Goal: Check status: Check status

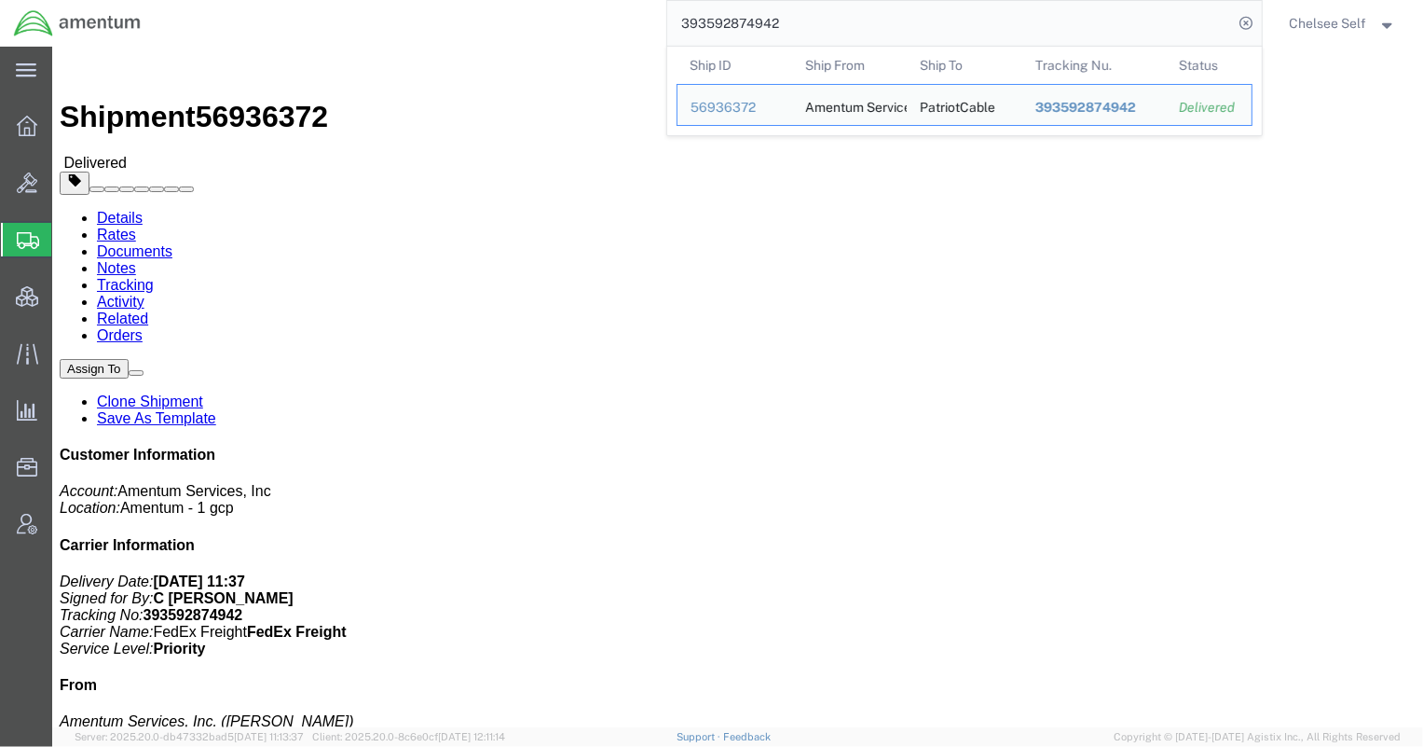
drag, startPoint x: 958, startPoint y: 34, endPoint x: 494, endPoint y: 13, distance: 464.7
click at [494, 13] on div "393592874942 Ship ID Ship From Ship To Tracking Nu. Status Ship ID 56936372 Shi…" at bounding box center [708, 23] width 1107 height 47
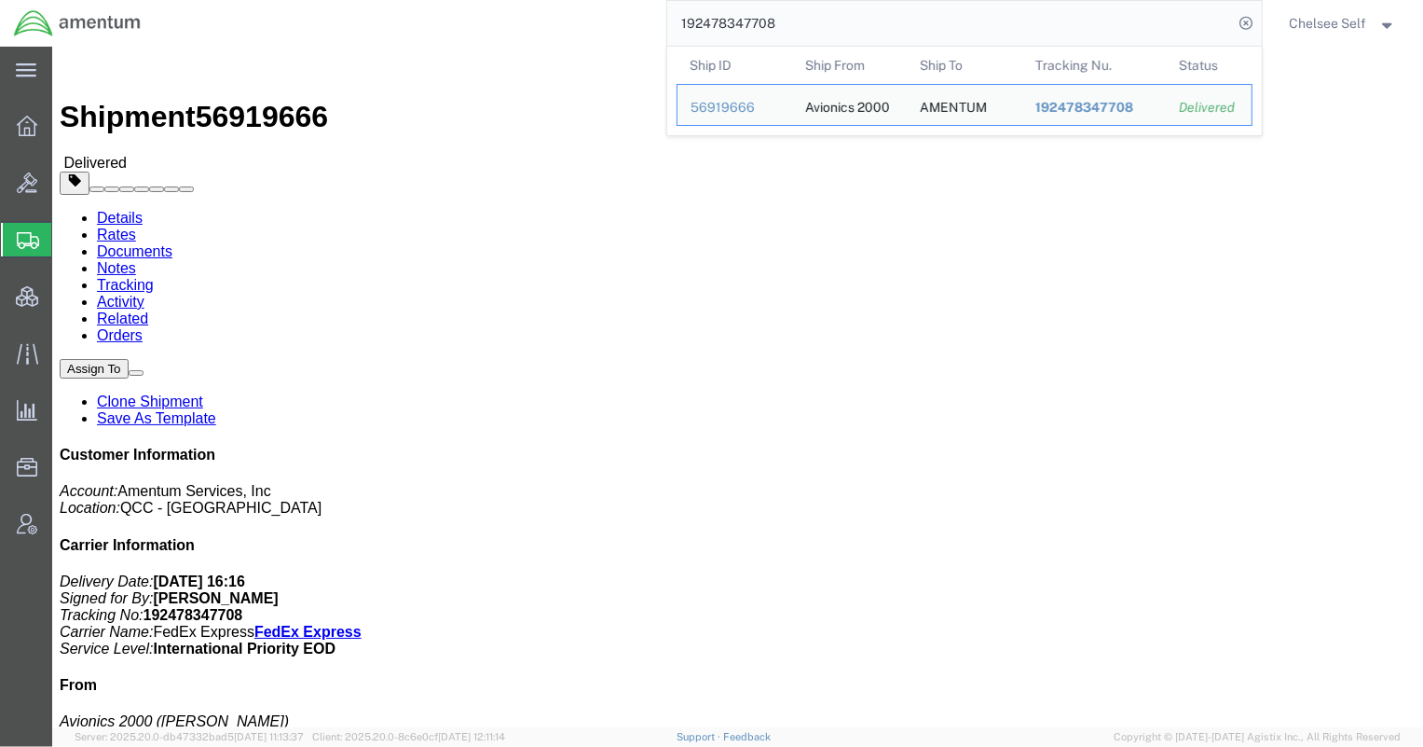
drag, startPoint x: 800, startPoint y: 12, endPoint x: 549, endPoint y: 8, distance: 250.8
click at [549, 8] on div "192478347708 Ship ID Ship From Ship To Tracking Nu. Status Ship ID 56919666 Shi…" at bounding box center [708, 23] width 1107 height 47
paste input "393585629530"
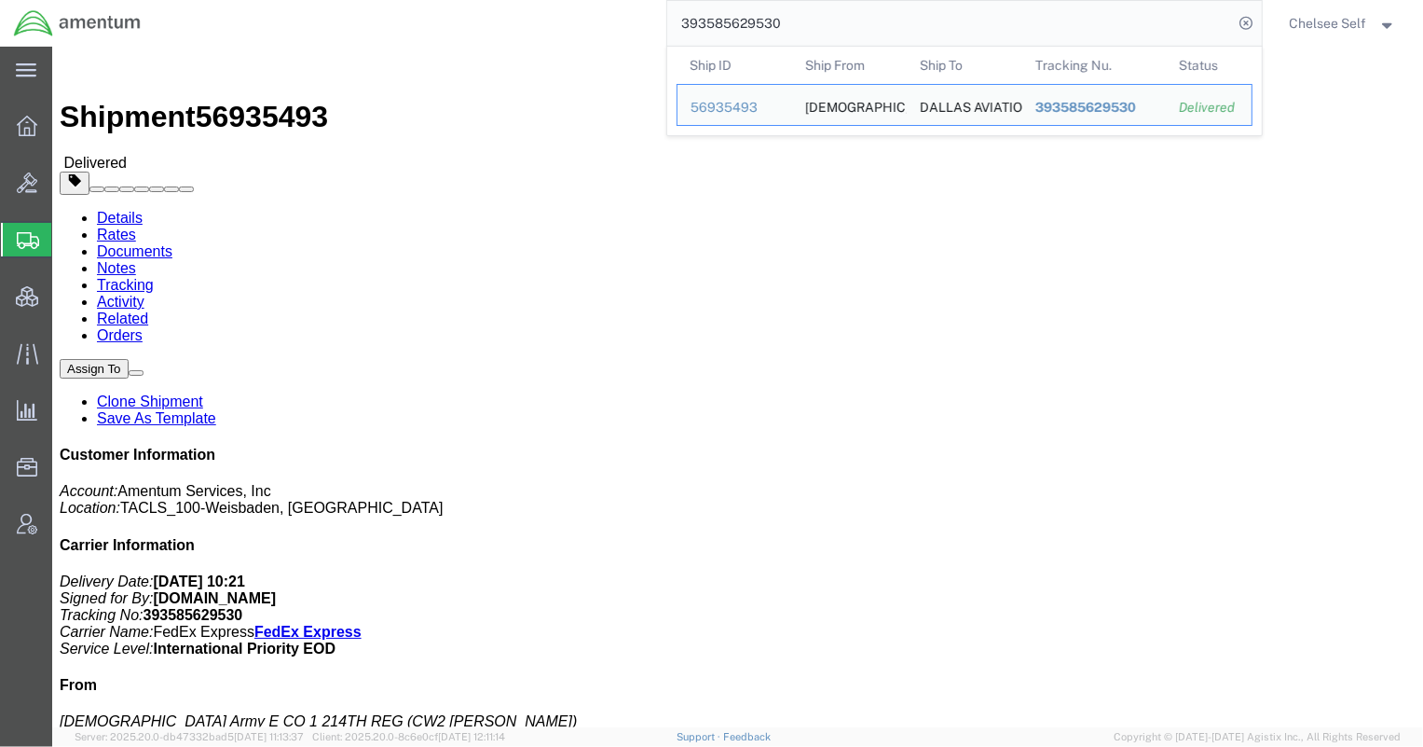
drag, startPoint x: 816, startPoint y: 23, endPoint x: 354, endPoint y: 0, distance: 462.0
click at [373, 8] on div "393585629530 Ship ID Ship From Ship To Tracking Nu. Status Ship ID 56935493 Shi…" at bounding box center [708, 23] width 1107 height 47
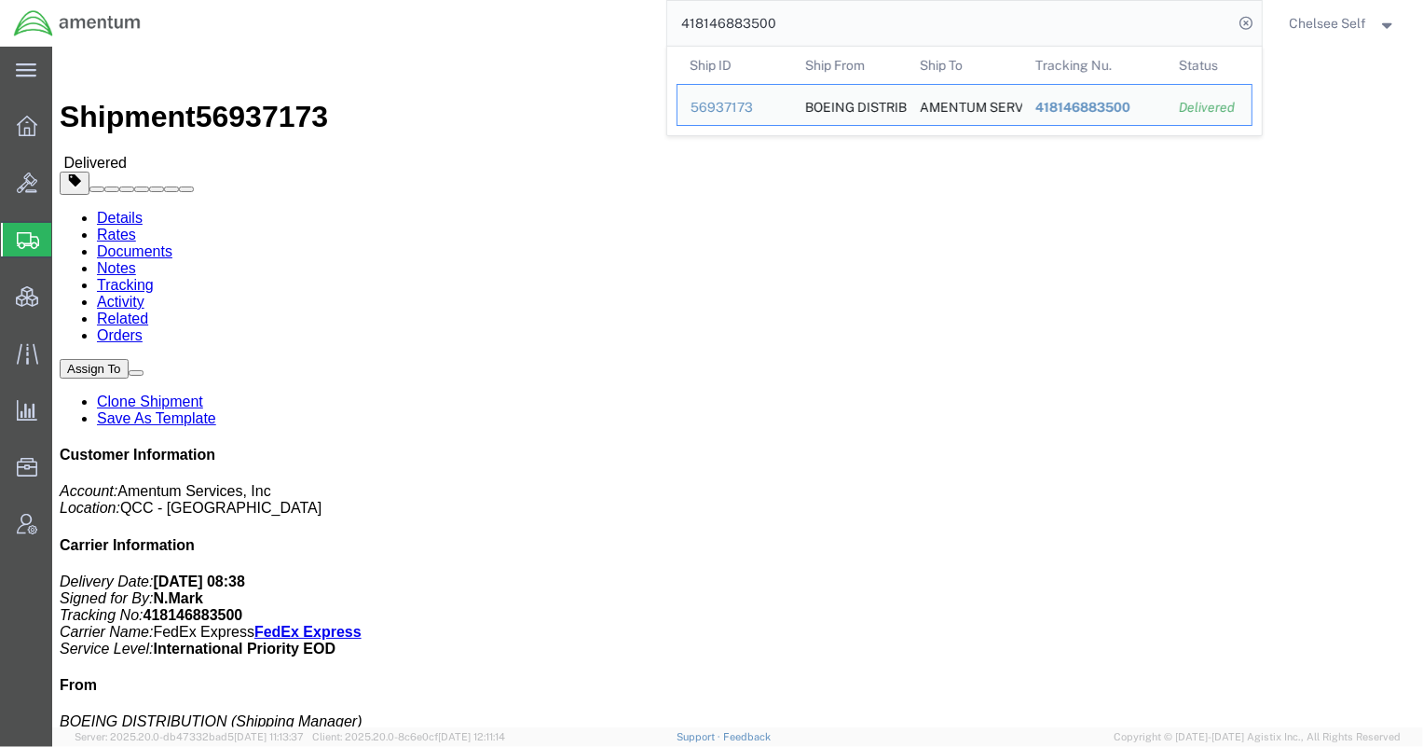
drag, startPoint x: 654, startPoint y: 21, endPoint x: 513, endPoint y: 16, distance: 141.8
click at [513, 16] on div "418146883500 Ship ID Ship From Ship To Tracking Nu. Status Ship ID 56937173 Shi…" at bounding box center [708, 23] width 1107 height 47
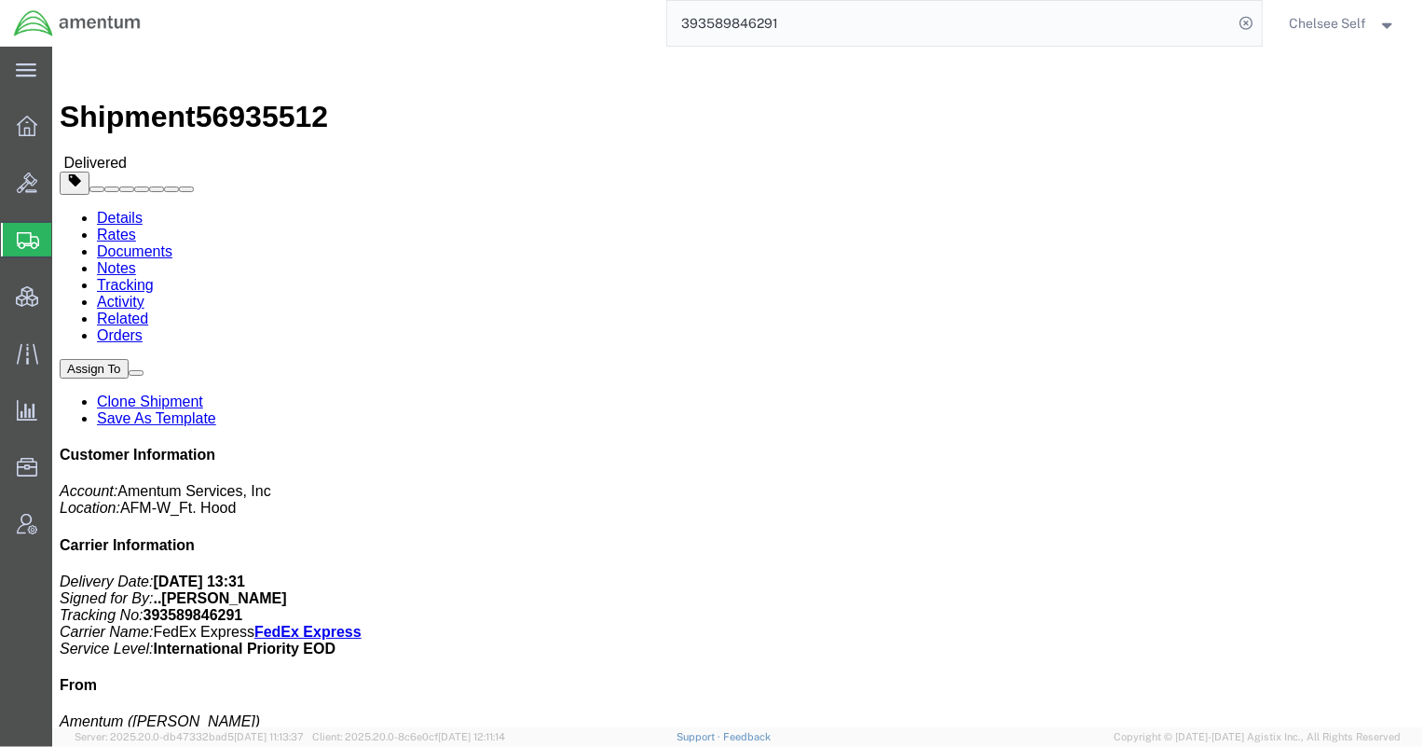
drag, startPoint x: 761, startPoint y: 232, endPoint x: 975, endPoint y: 240, distance: 214.5
click div "References Shipment Id Number: 56935512 Project Number: 4999.R.2541.AM.DN.2C.AS…"
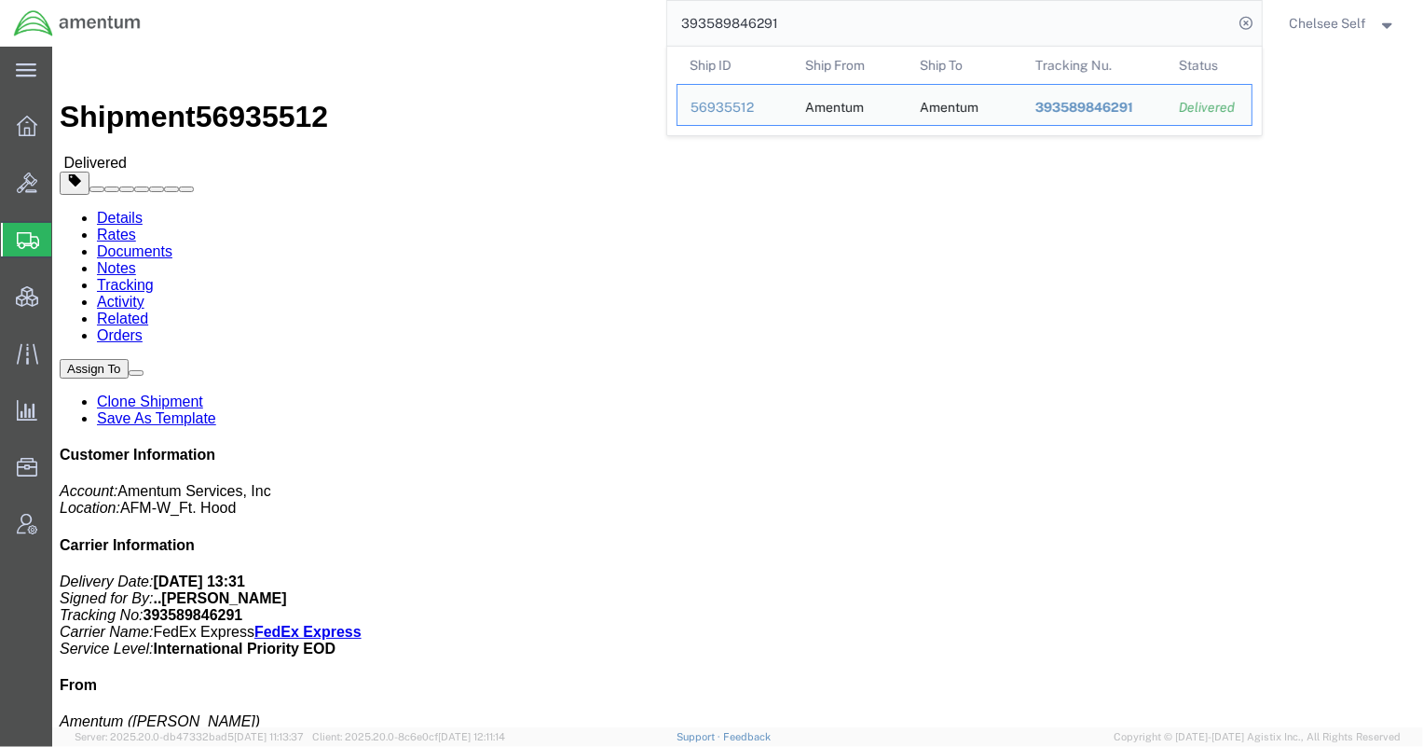
drag, startPoint x: 814, startPoint y: 28, endPoint x: 495, endPoint y: 5, distance: 319.6
click at [495, 5] on div "393589846291 Ship ID Ship From Ship To Tracking Nu. Status Ship ID 56935512 Shi…" at bounding box center [708, 23] width 1107 height 47
paste input "2966833766"
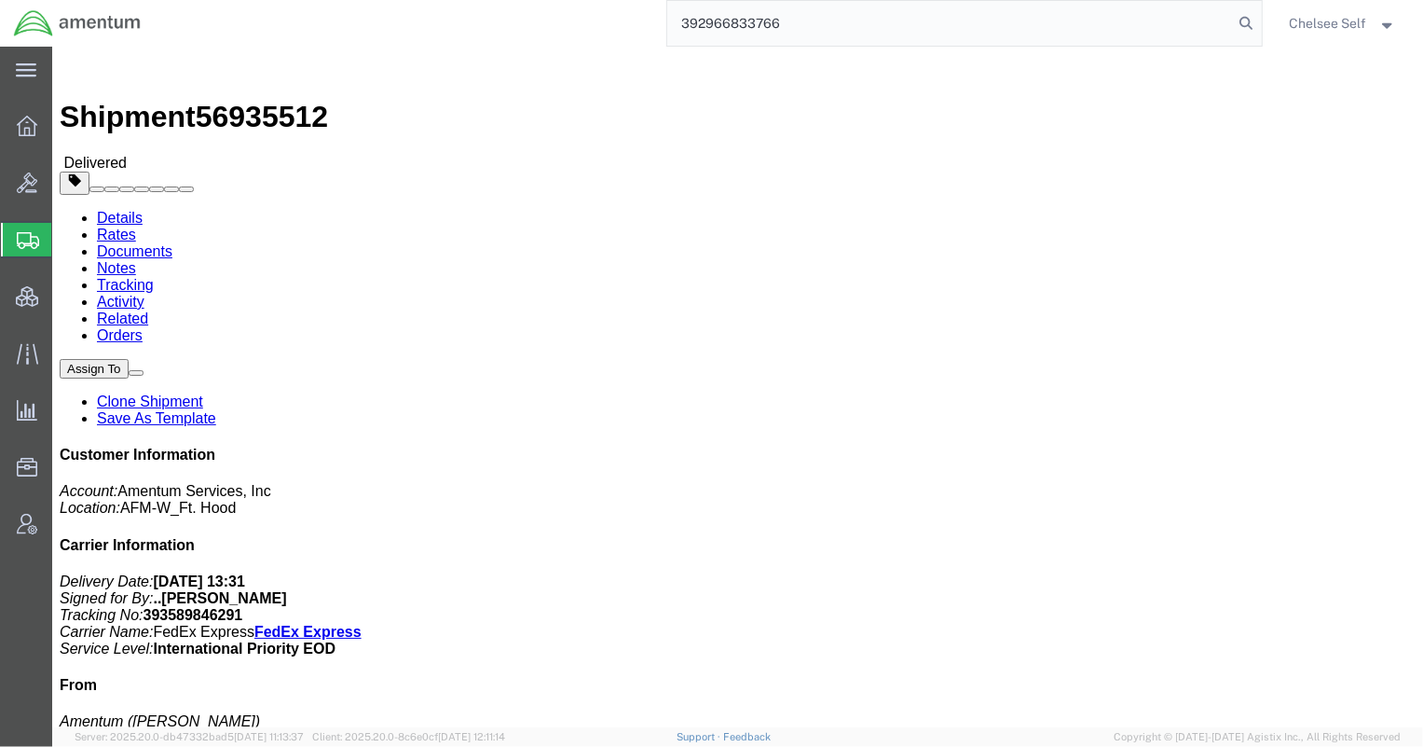
type input "392966833766"
drag, startPoint x: 758, startPoint y: 234, endPoint x: 905, endPoint y: 242, distance: 147.5
click div "References Shipment Id Number: 56745069 Project Number: OVHD.100336.00000 Picku…"
click at [0, 0] on span "Shipment Manager" at bounding box center [0, 0] width 0 height 0
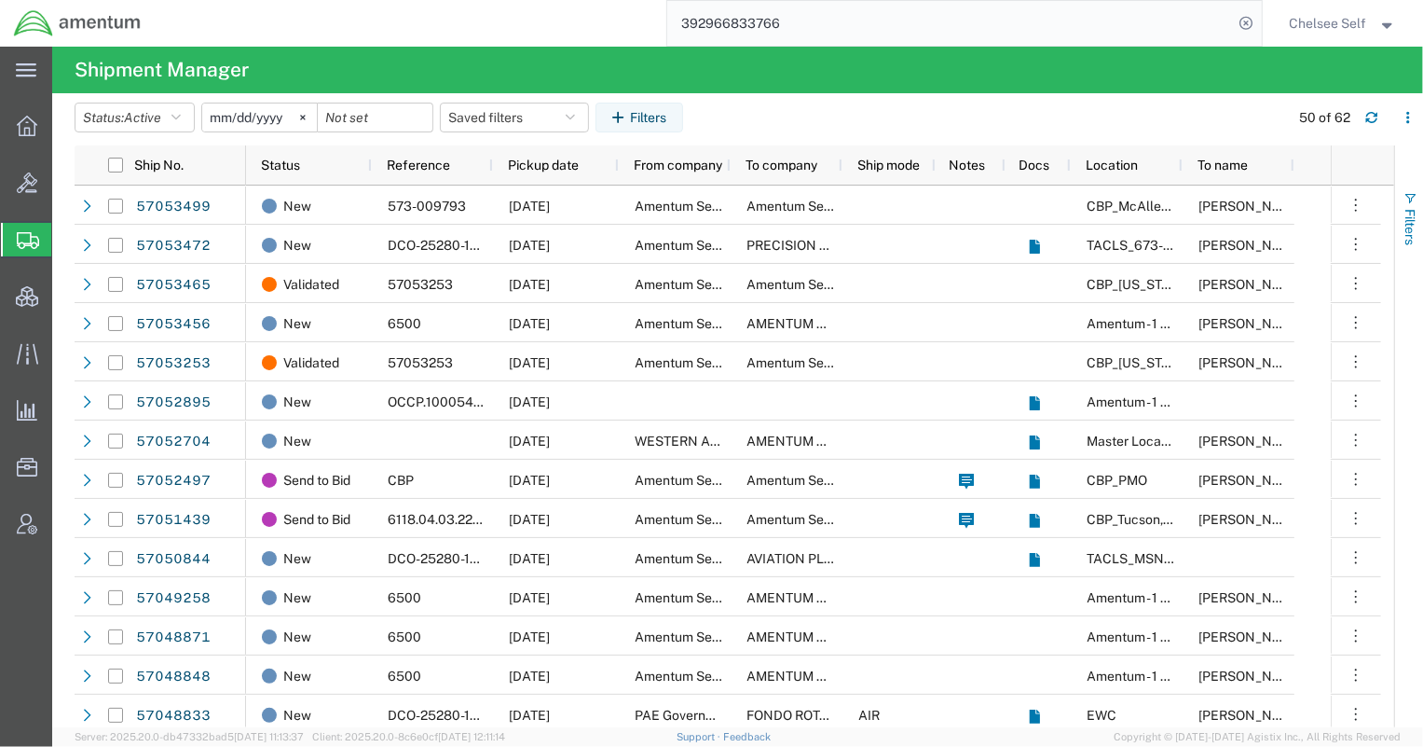
click at [1408, 221] on span "Filters" at bounding box center [1410, 227] width 15 height 36
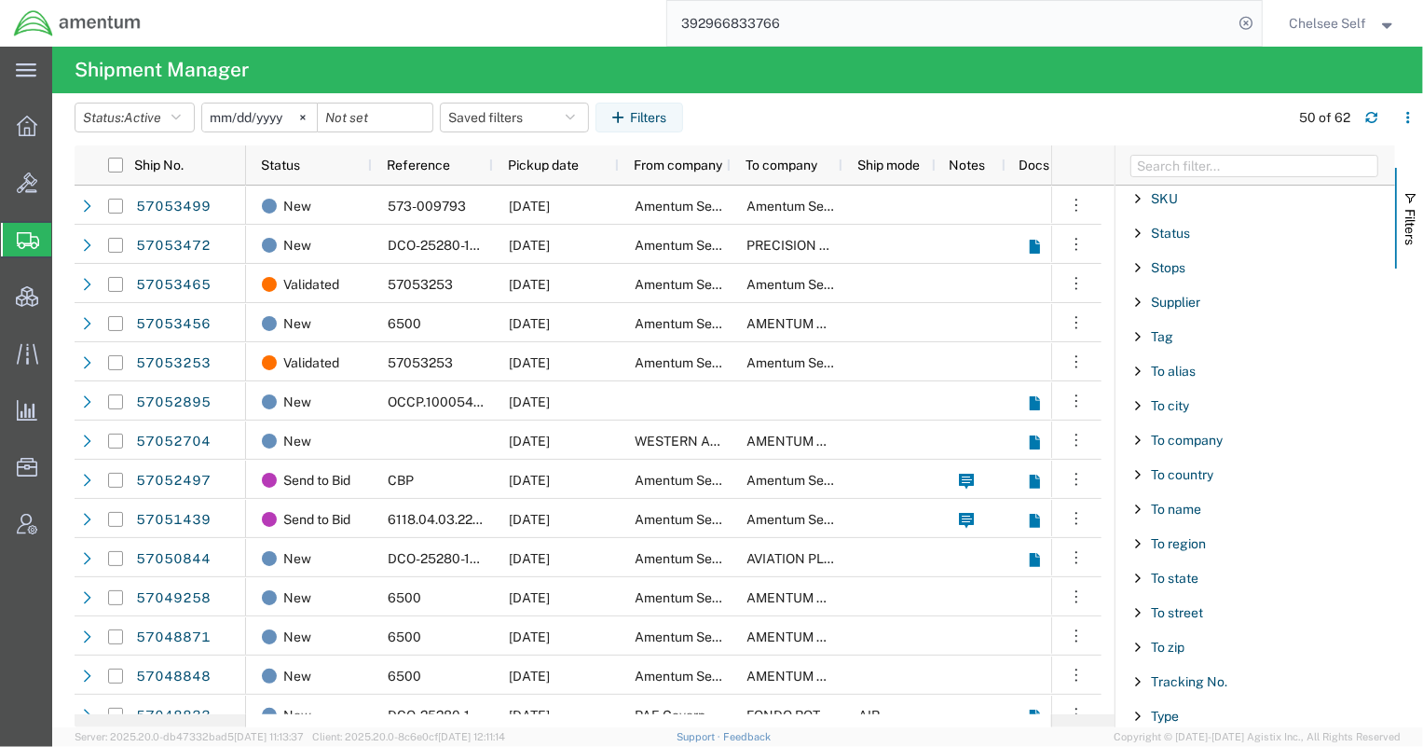
scroll to position [1728, 0]
click at [1144, 571] on span "Filter List 66 Filters" at bounding box center [1138, 578] width 15 height 15
click at [1177, 646] on input "Filter Value" at bounding box center [1262, 657] width 244 height 22
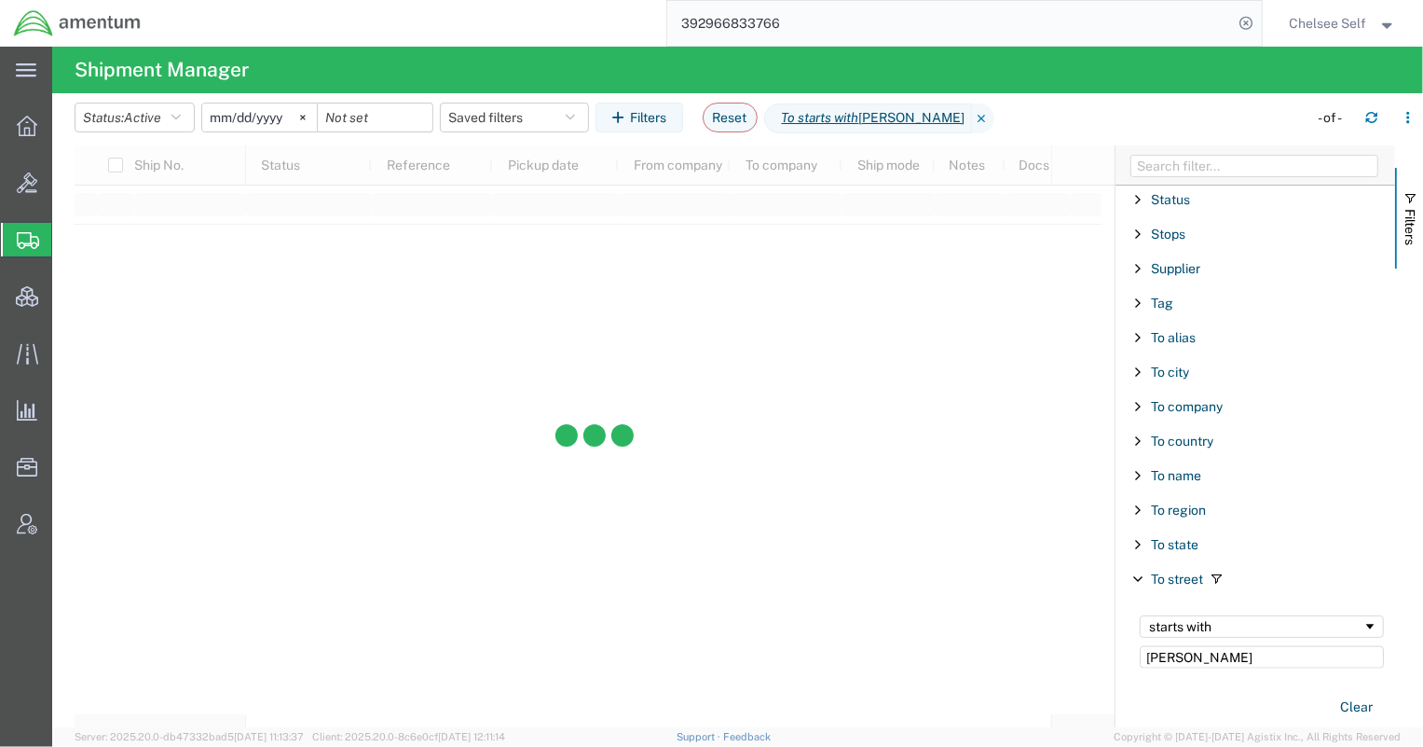
type input "[PERSON_NAME]"
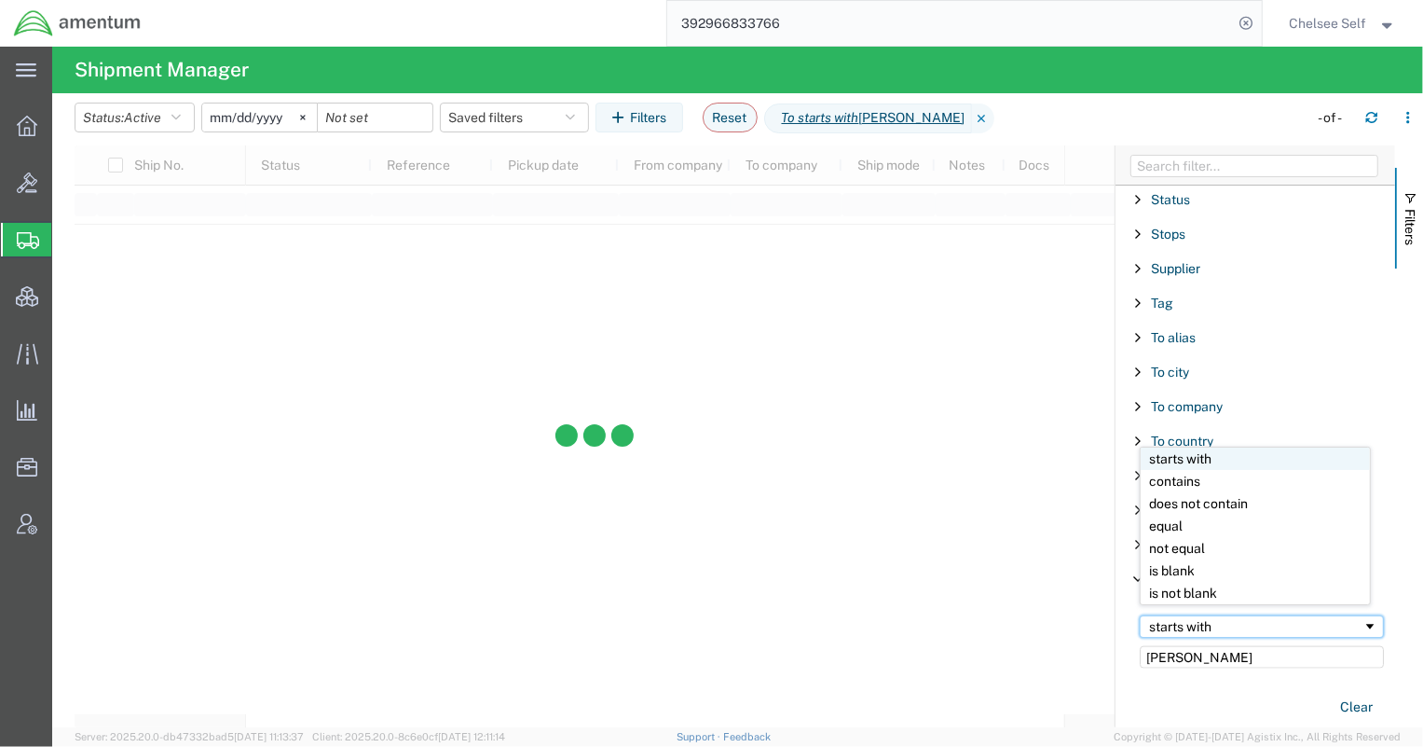
click at [1213, 624] on div "starts with" at bounding box center [1255, 626] width 213 height 15
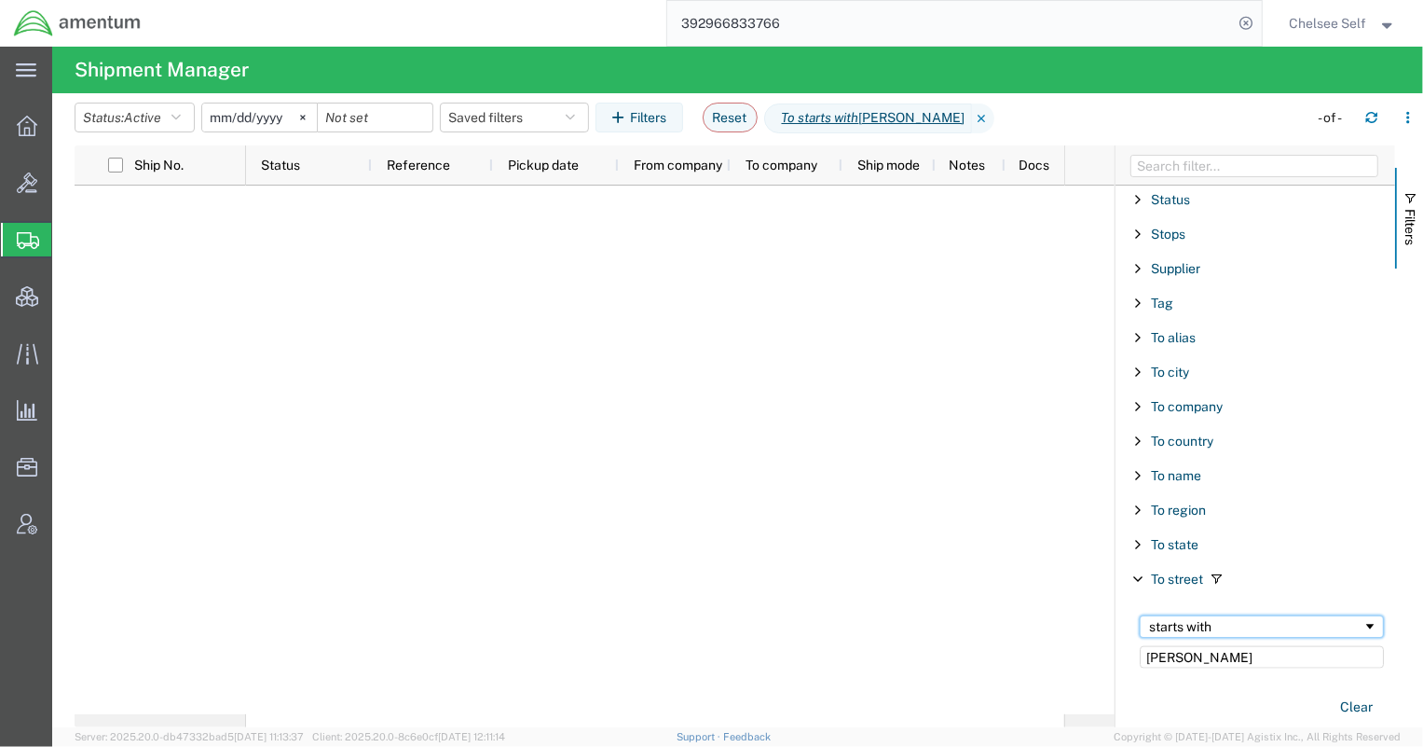
click at [1213, 625] on div "starts with" at bounding box center [1255, 626] width 213 height 15
click at [181, 115] on icon "button" at bounding box center [176, 117] width 9 height 13
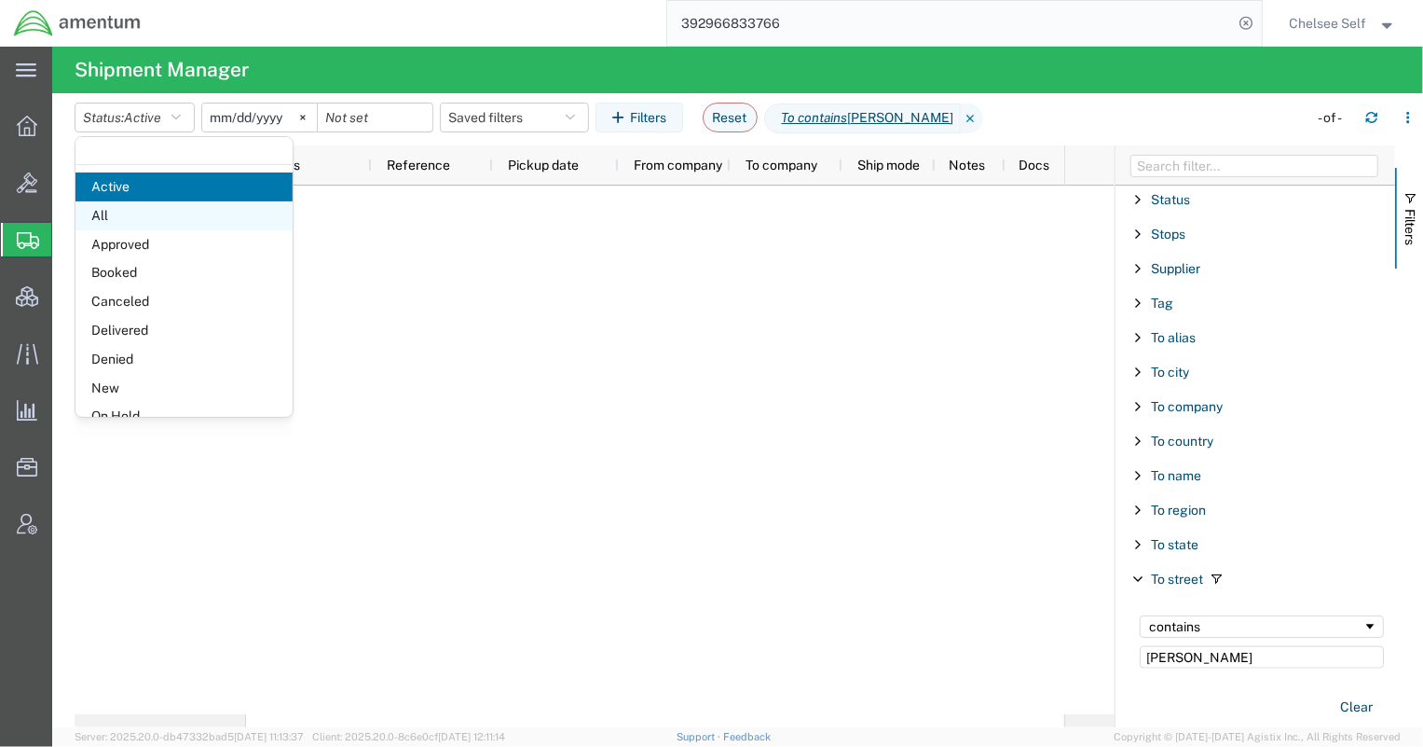
click at [158, 213] on span "All" at bounding box center [184, 215] width 217 height 29
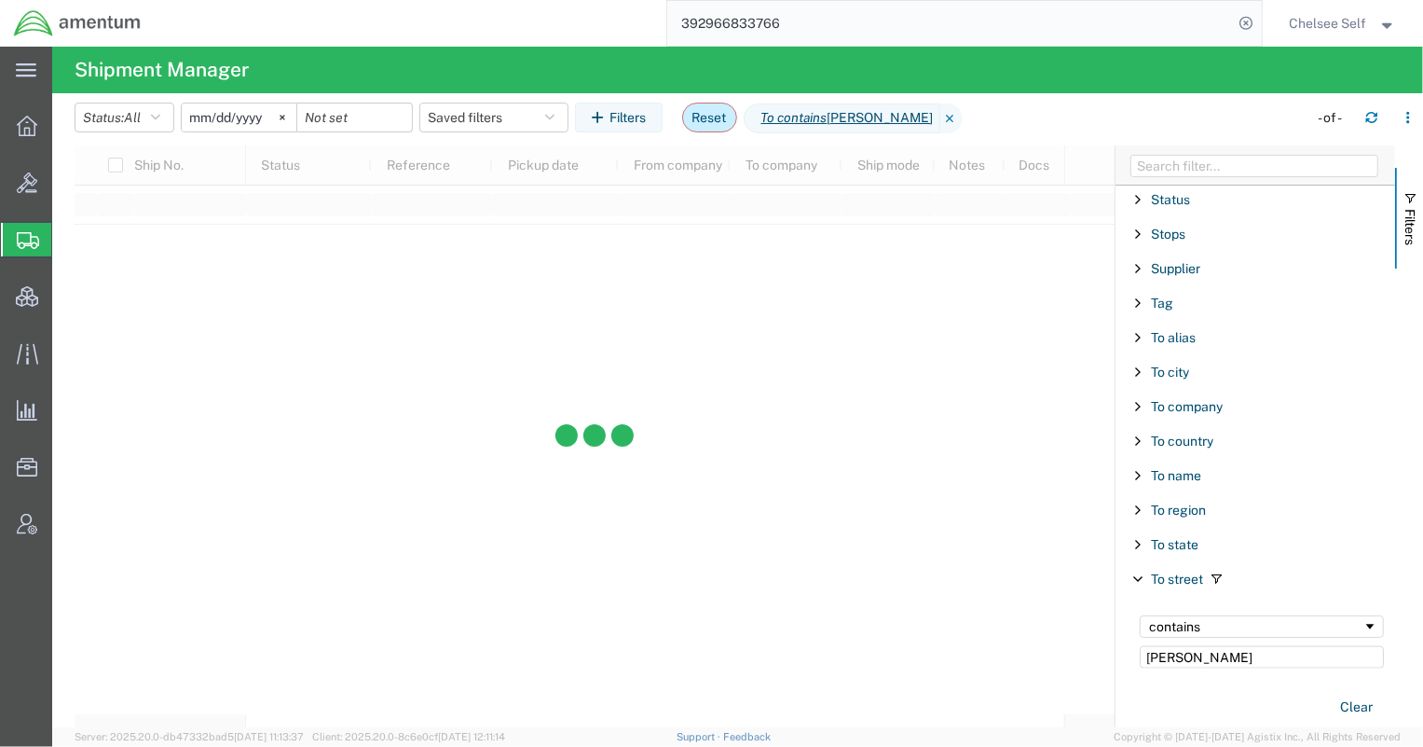
click at [709, 113] on button "Reset" at bounding box center [709, 118] width 55 height 30
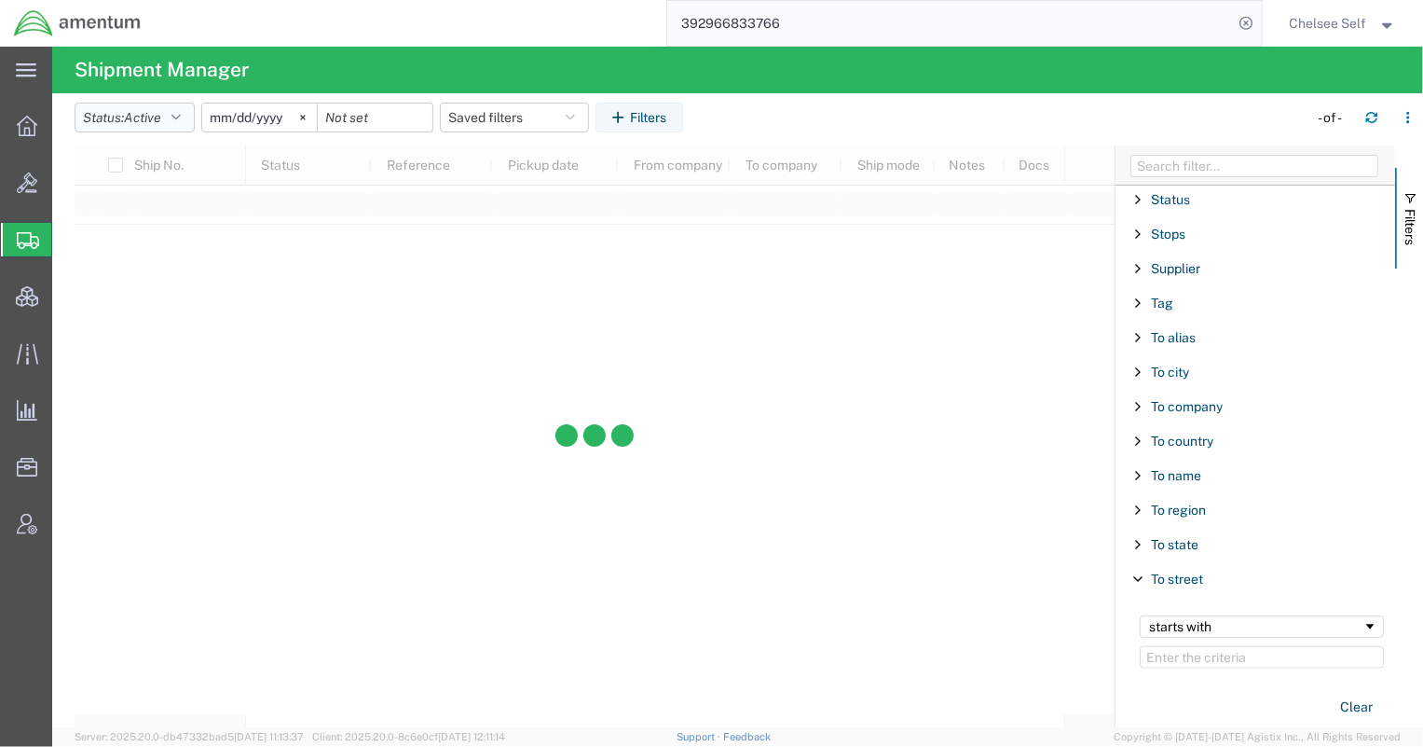
click at [188, 113] on button "Status: Active" at bounding box center [135, 118] width 120 height 30
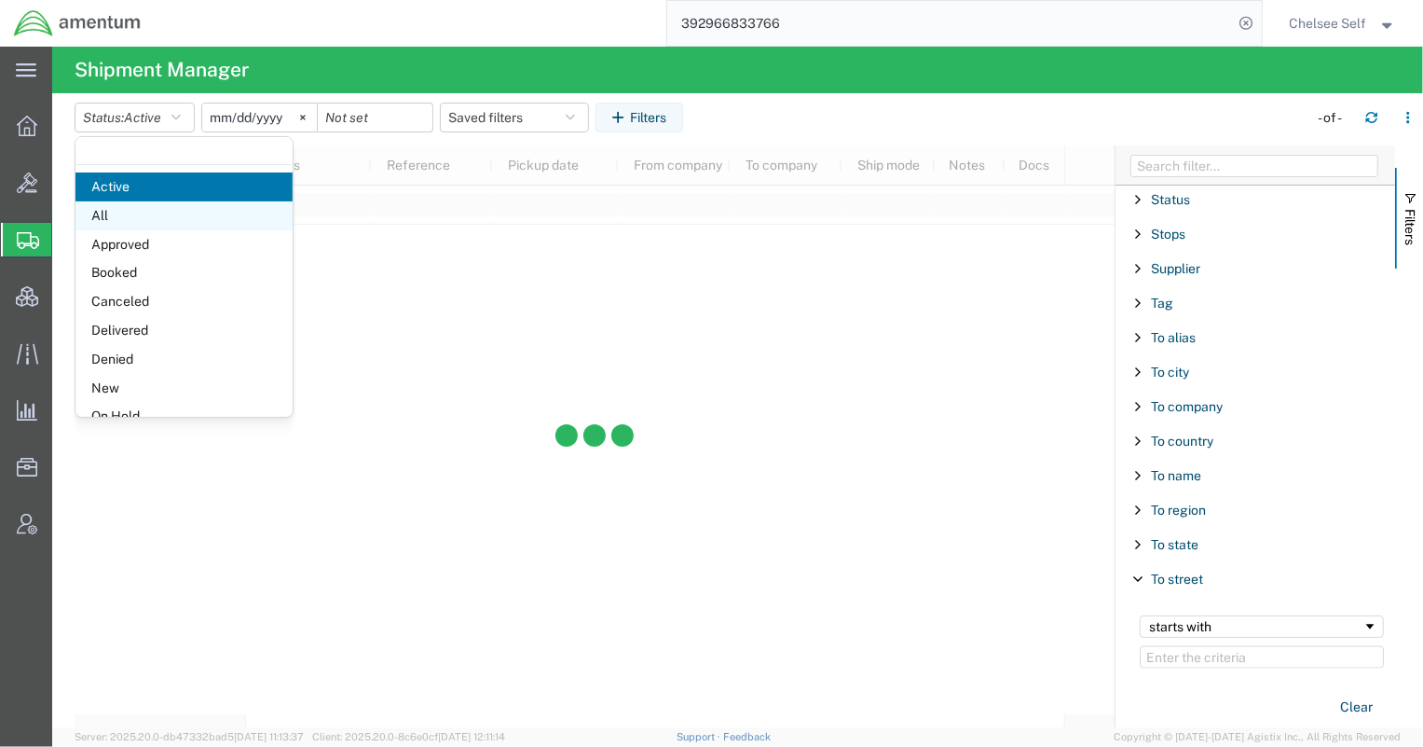
click at [172, 212] on span "All" at bounding box center [184, 215] width 217 height 29
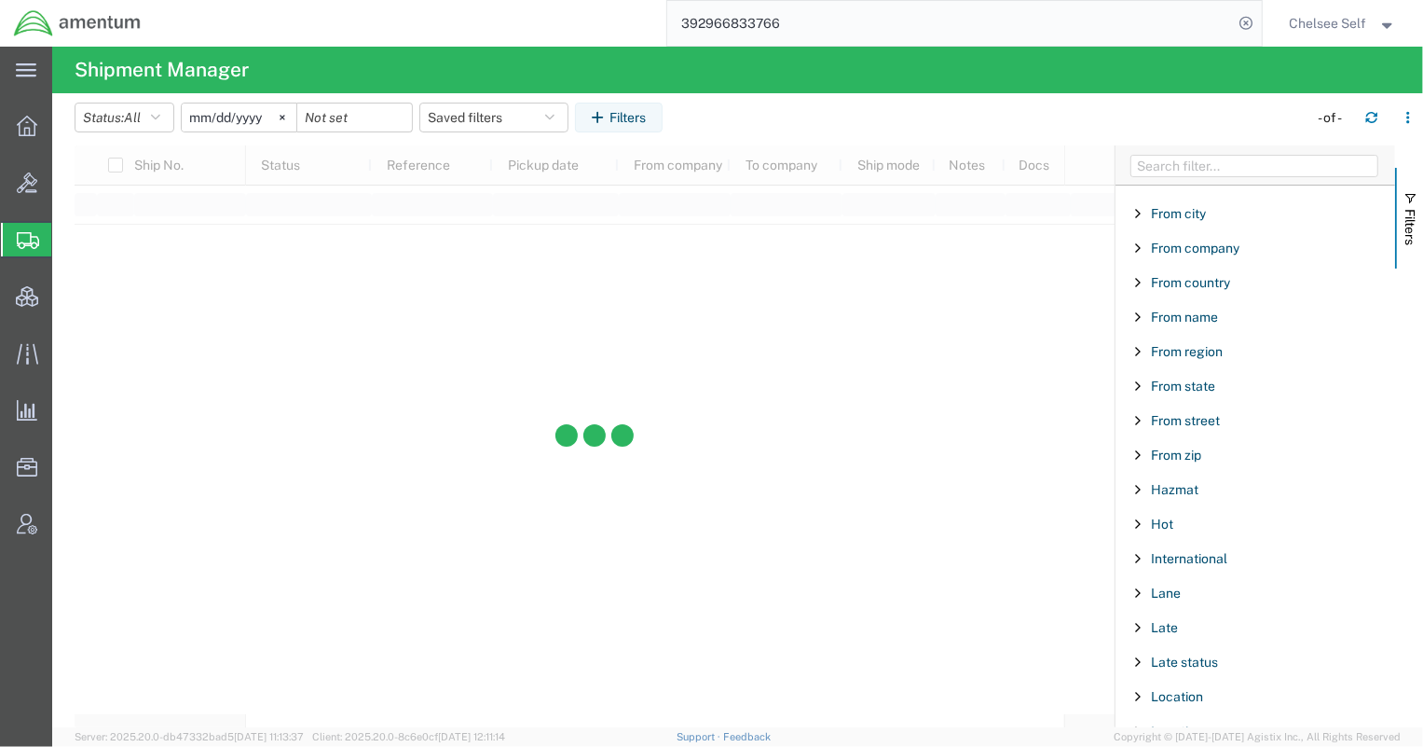
scroll to position [542, 0]
click at [1192, 250] on span "From city" at bounding box center [1178, 247] width 55 height 15
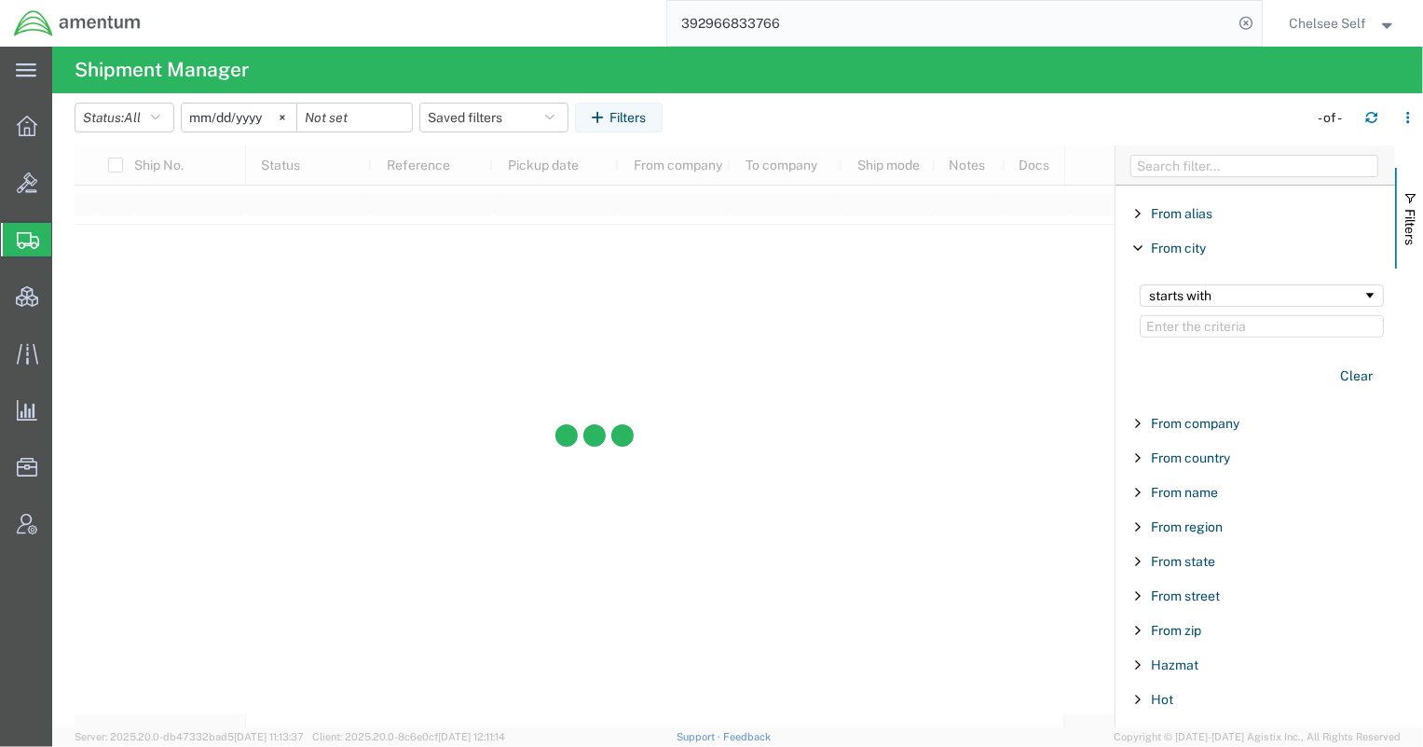
click at [1214, 325] on input "Filter Value" at bounding box center [1262, 326] width 244 height 22
type input "Lompoc"
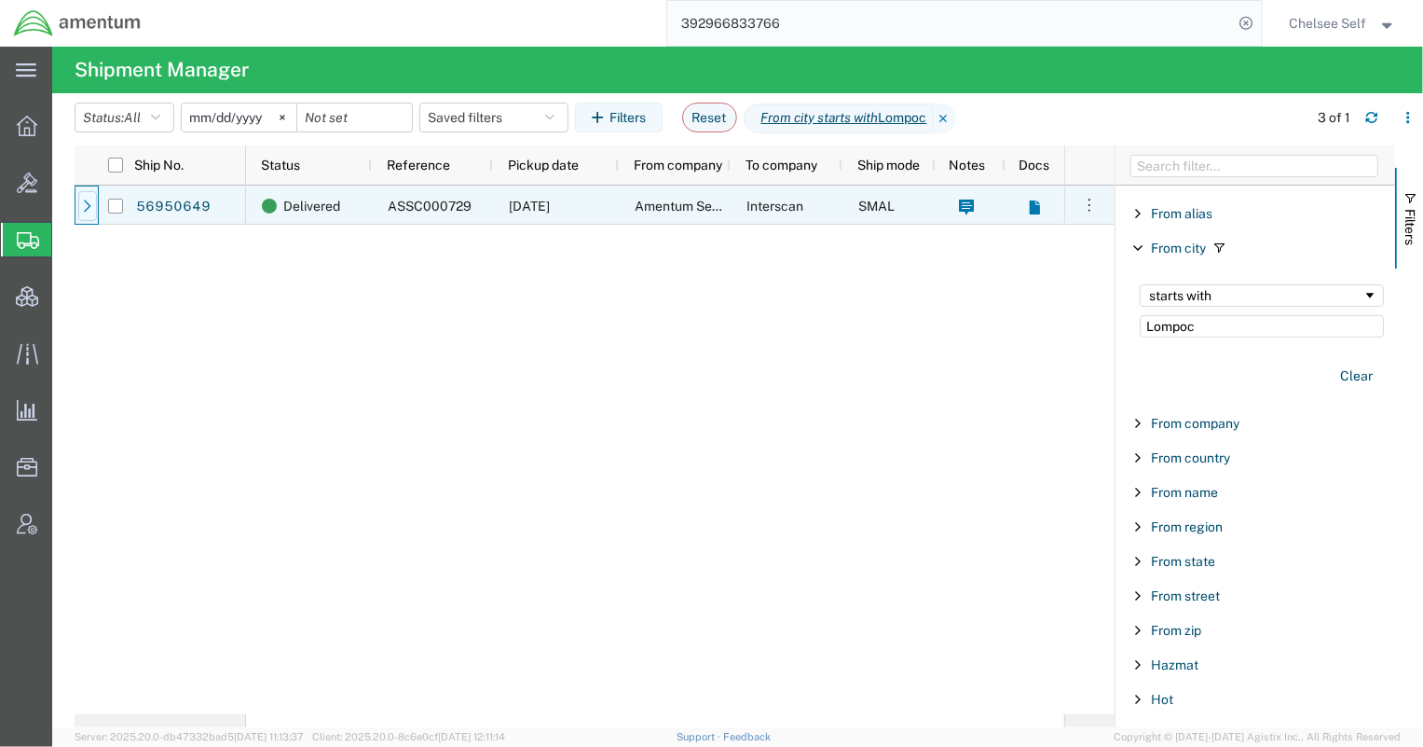
click at [89, 206] on icon at bounding box center [87, 205] width 7 height 12
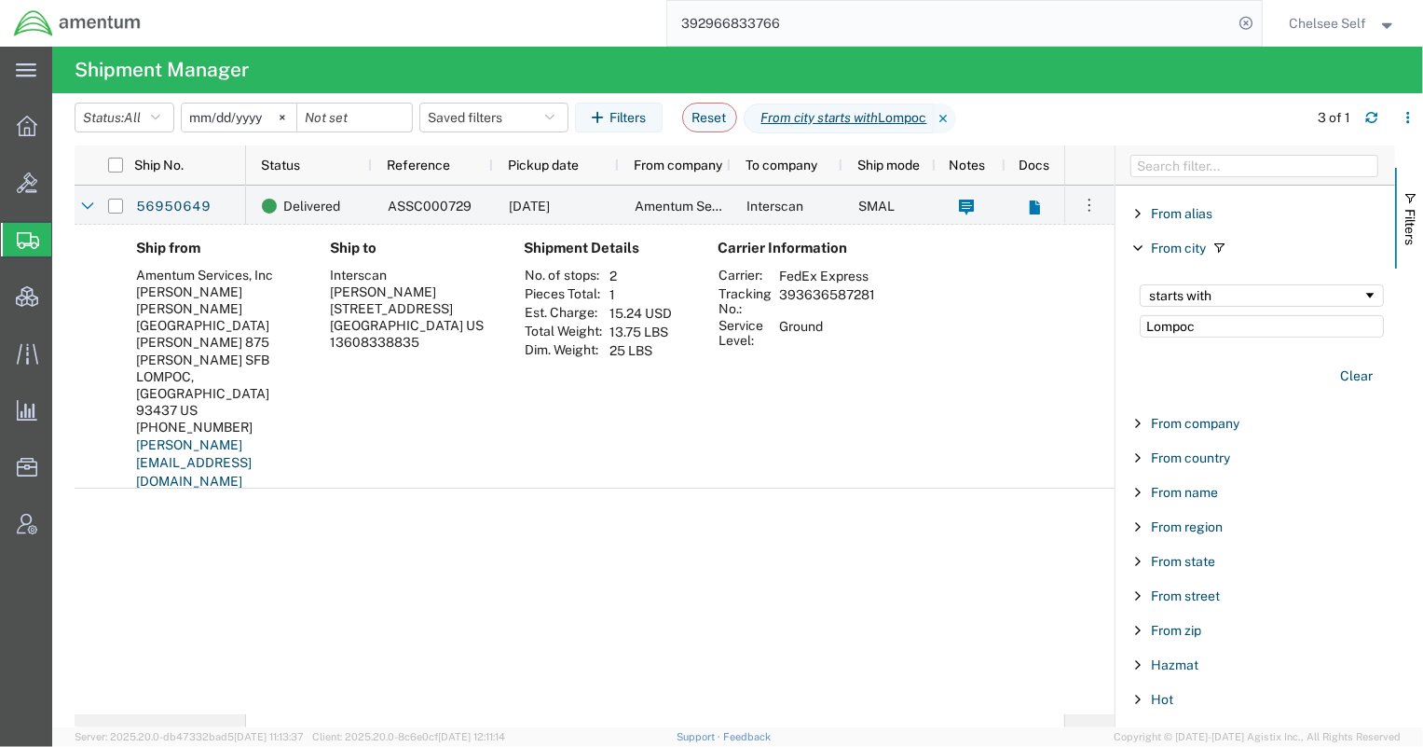
drag, startPoint x: 778, startPoint y: 291, endPoint x: 873, endPoint y: 292, distance: 95.1
click at [873, 292] on td "393636587281" at bounding box center [827, 301] width 109 height 32
copy td "393636587281"
click at [179, 202] on link "56950649" at bounding box center [173, 207] width 76 height 30
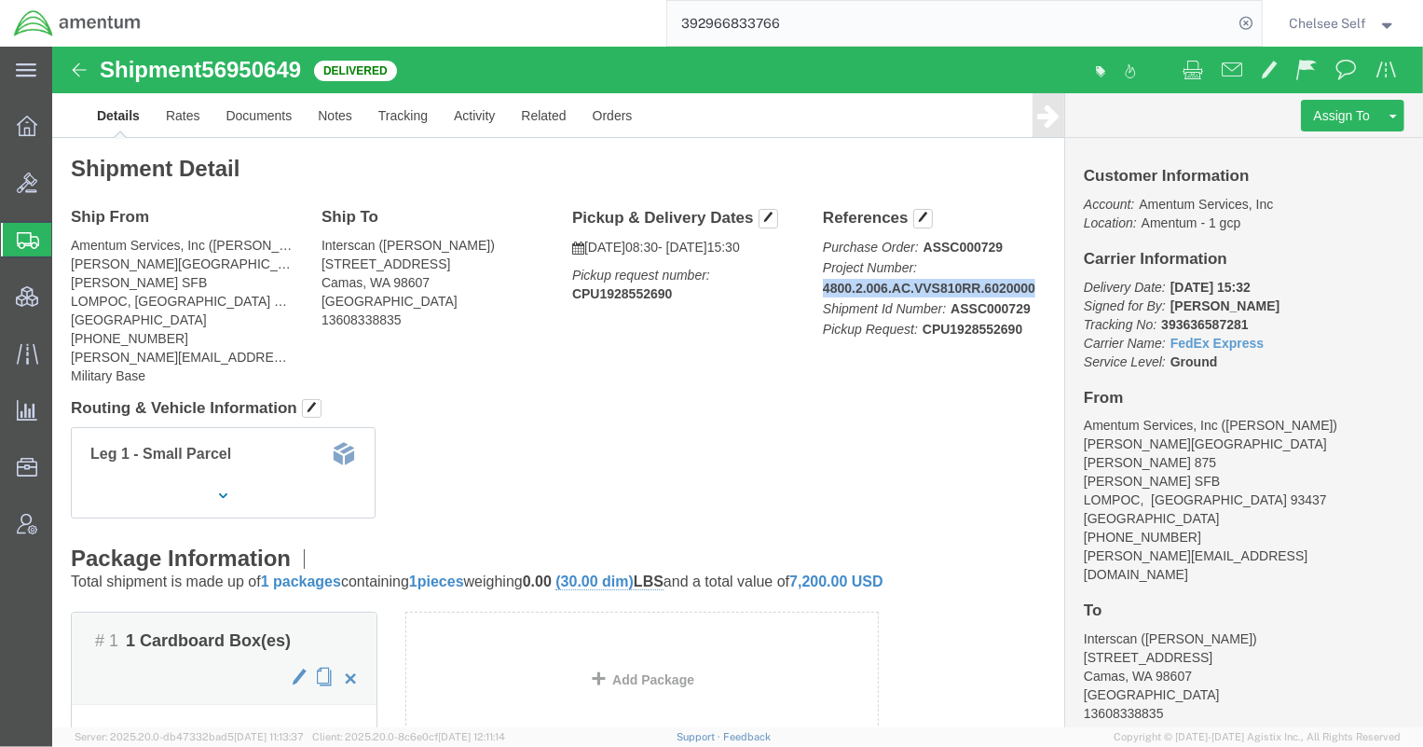
drag, startPoint x: 762, startPoint y: 242, endPoint x: 982, endPoint y: 242, distance: 220.9
click p "Purchase Order: ASSC000729 Project Number: 4800.2.006.AC.VVS810RR.6020000 Shipm…"
copy b "4800.2.006.AC.VVS810RR.6020000"
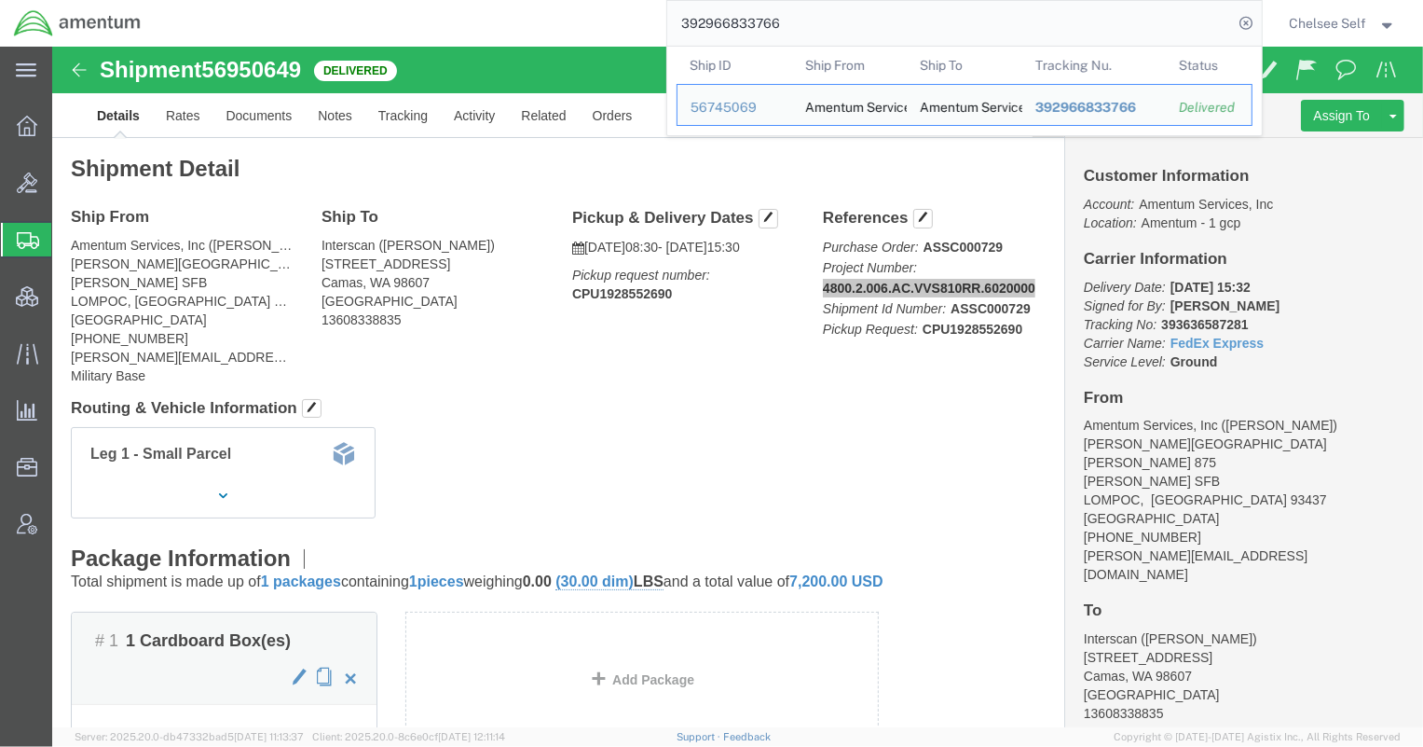
drag, startPoint x: 800, startPoint y: 21, endPoint x: 433, endPoint y: -7, distance: 368.3
click at [433, 0] on html "main_menu Created with Sketch. Collapse Menu Overview Bids Shipments Shipment M…" at bounding box center [711, 373] width 1423 height 747
paste input "3551401280"
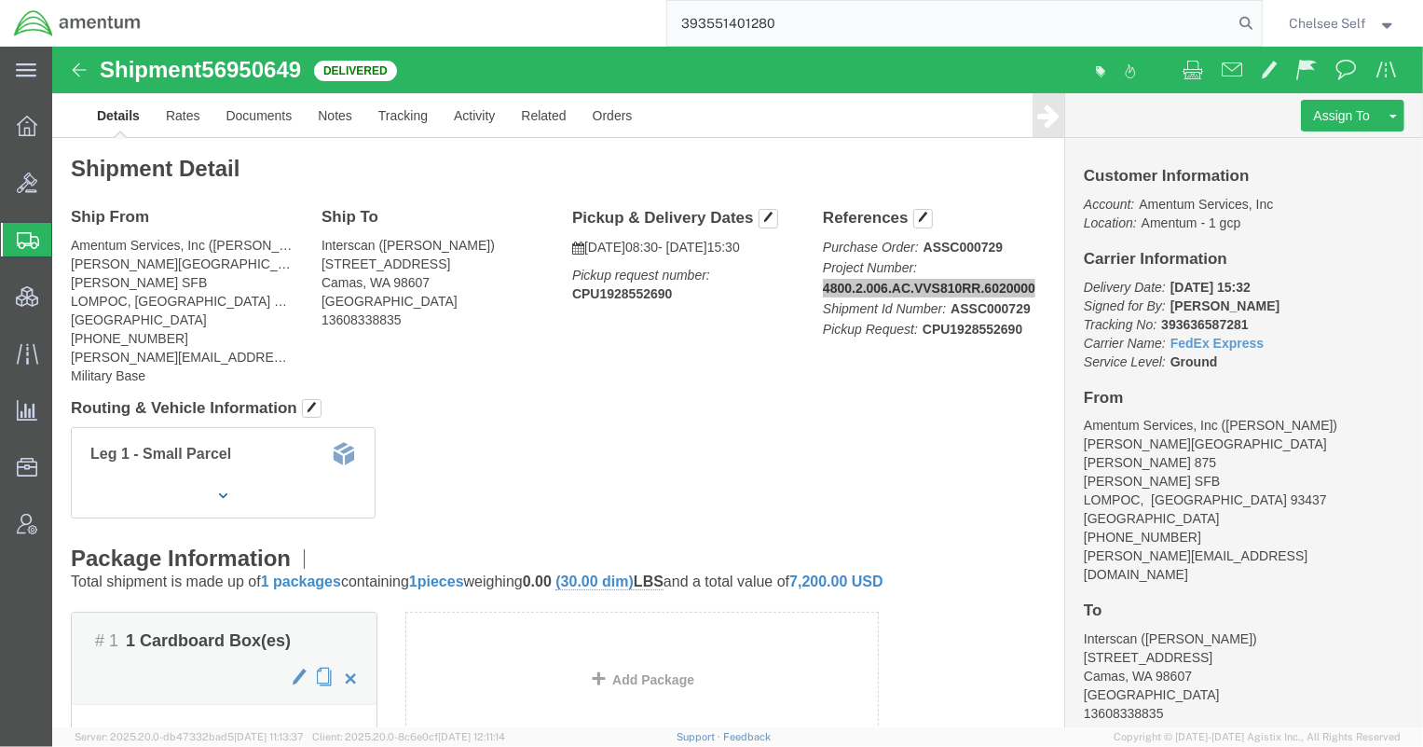
type input "393551401280"
